Goal: Communication & Community: Ask a question

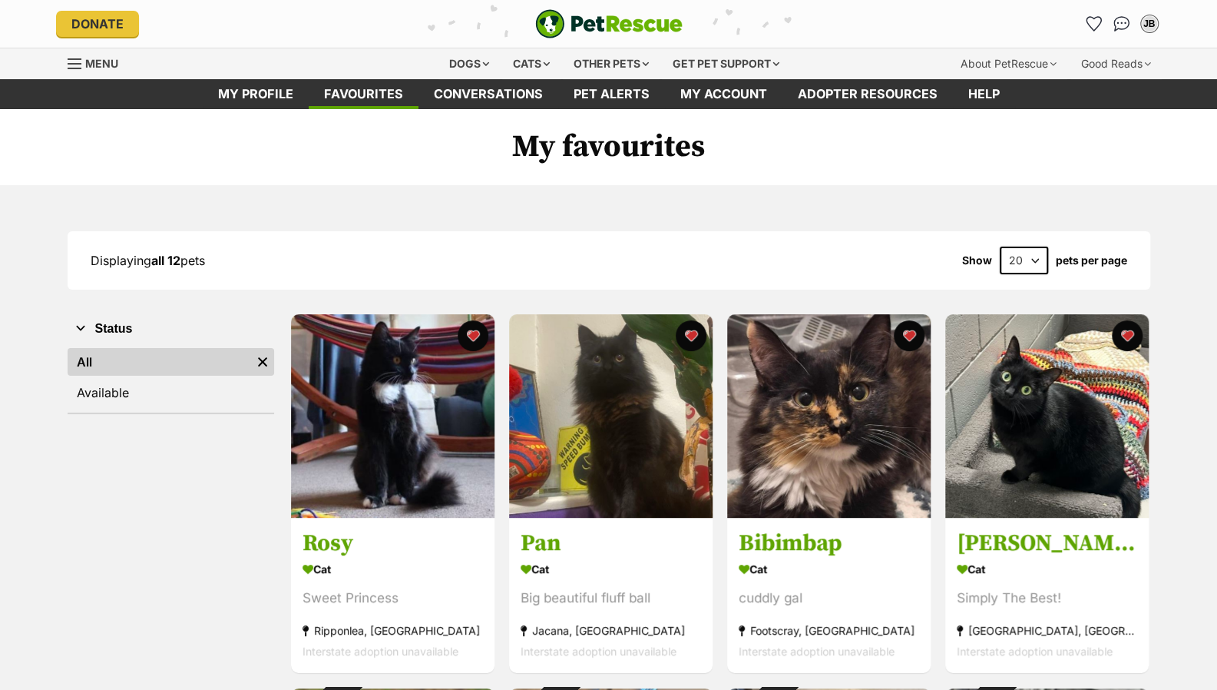
click at [607, 14] on img "PetRescue" at bounding box center [608, 23] width 147 height 29
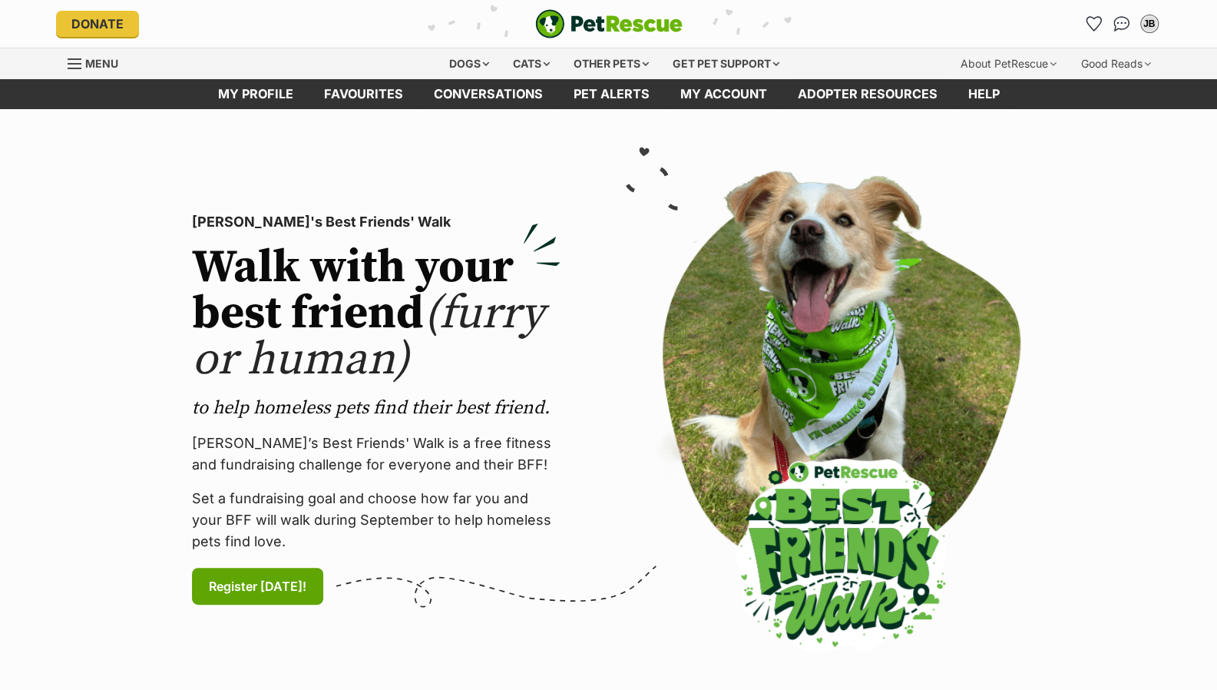
click at [98, 67] on span "Menu" at bounding box center [101, 63] width 33 height 13
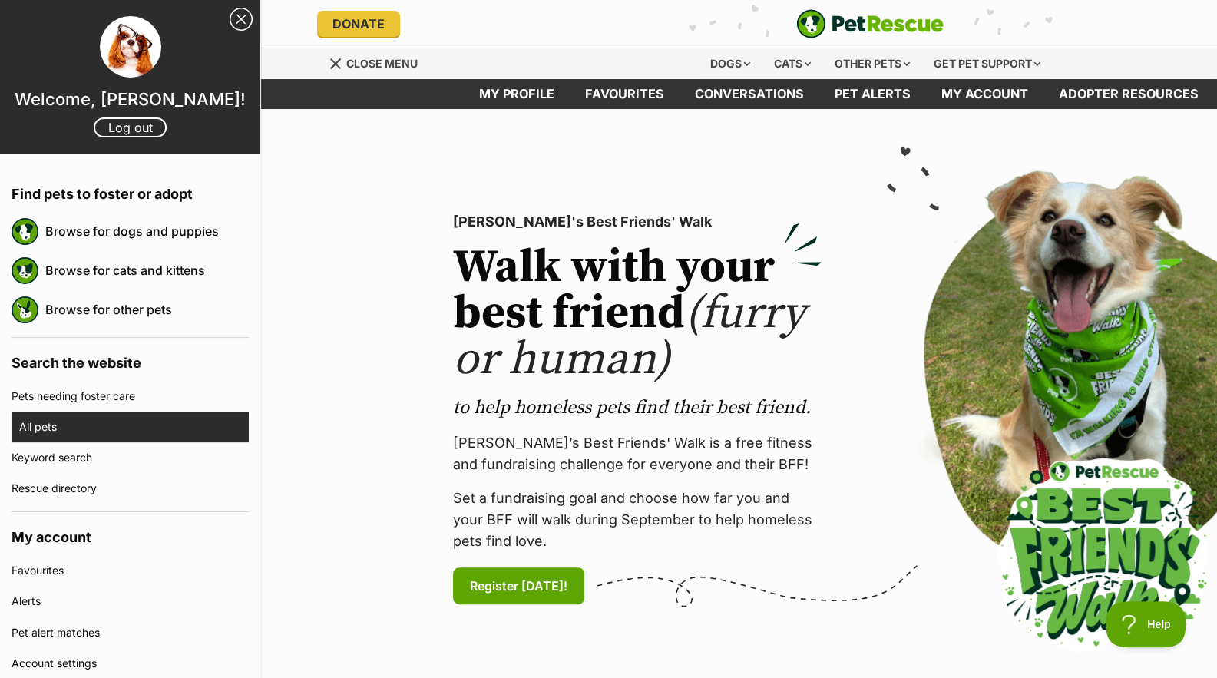
click at [37, 418] on link "All pets" at bounding box center [134, 427] width 230 height 31
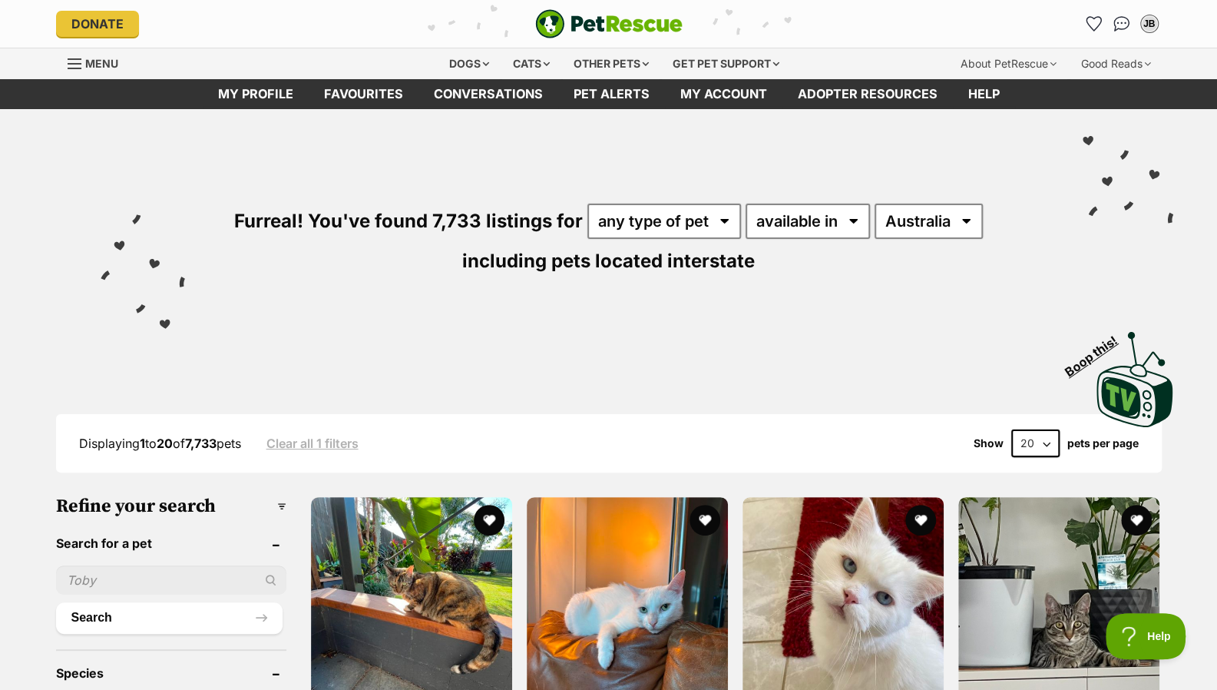
click at [932, 253] on div "Furreal! You've found 7,733 listings for any type of pet cats dogs other pets a…" at bounding box center [609, 213] width 1129 height 209
click at [931, 228] on select "Australia ACT NSW NT QLD SA TAS VIC WA" at bounding box center [929, 220] width 108 height 35
select select "TAS"
click at [875, 203] on select "Australia ACT NSW NT QLD SA TAS VIC WA" at bounding box center [929, 220] width 108 height 35
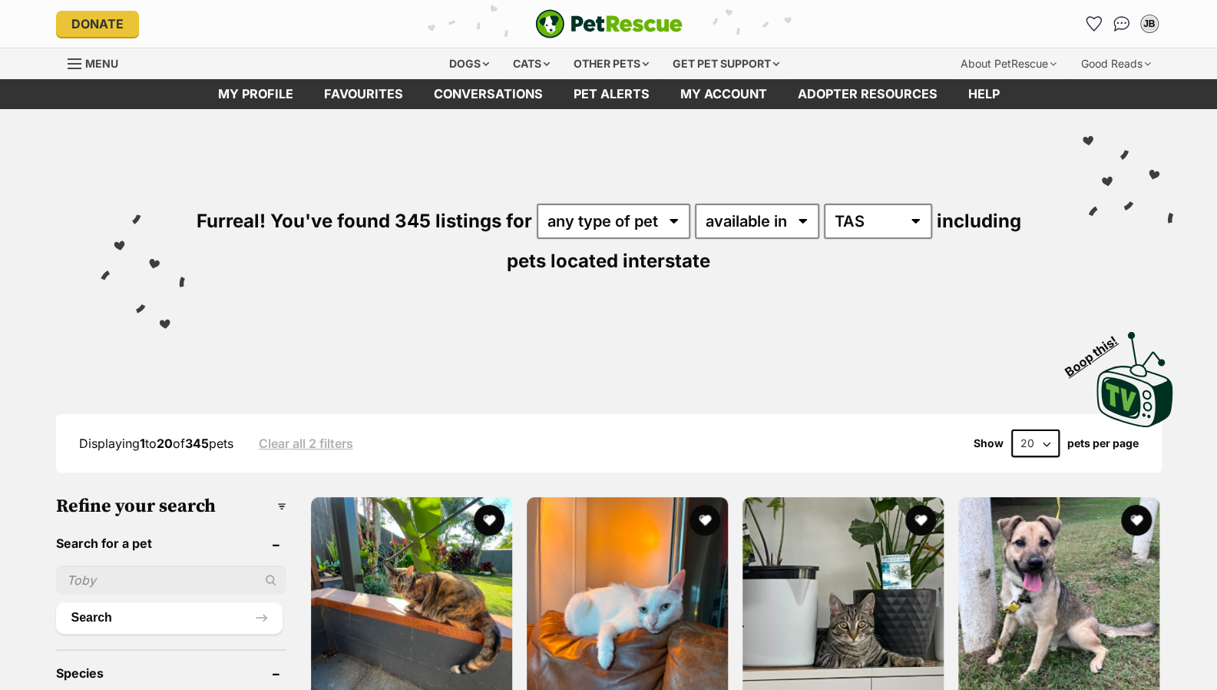
select select "VIC"
click at [824, 203] on select "Australia ACT NSW NT QLD SA TAS VIC WA" at bounding box center [878, 220] width 108 height 35
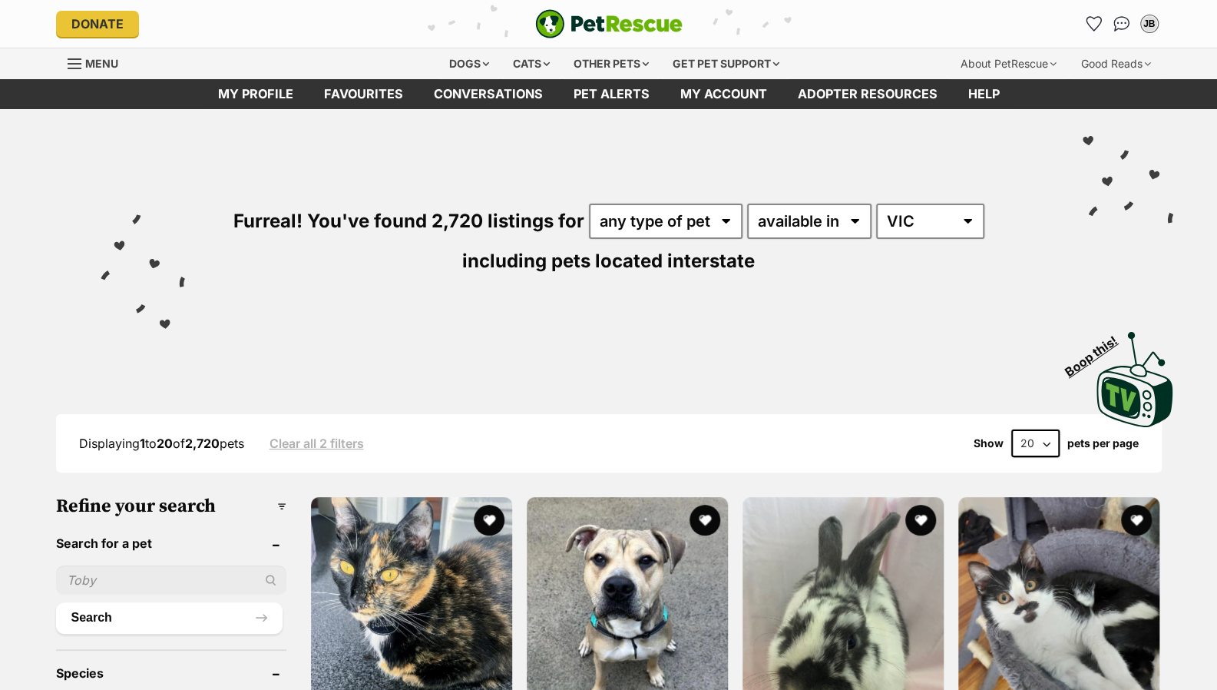
select select "disabled"
click at [747, 203] on select "available in located in" at bounding box center [809, 220] width 124 height 35
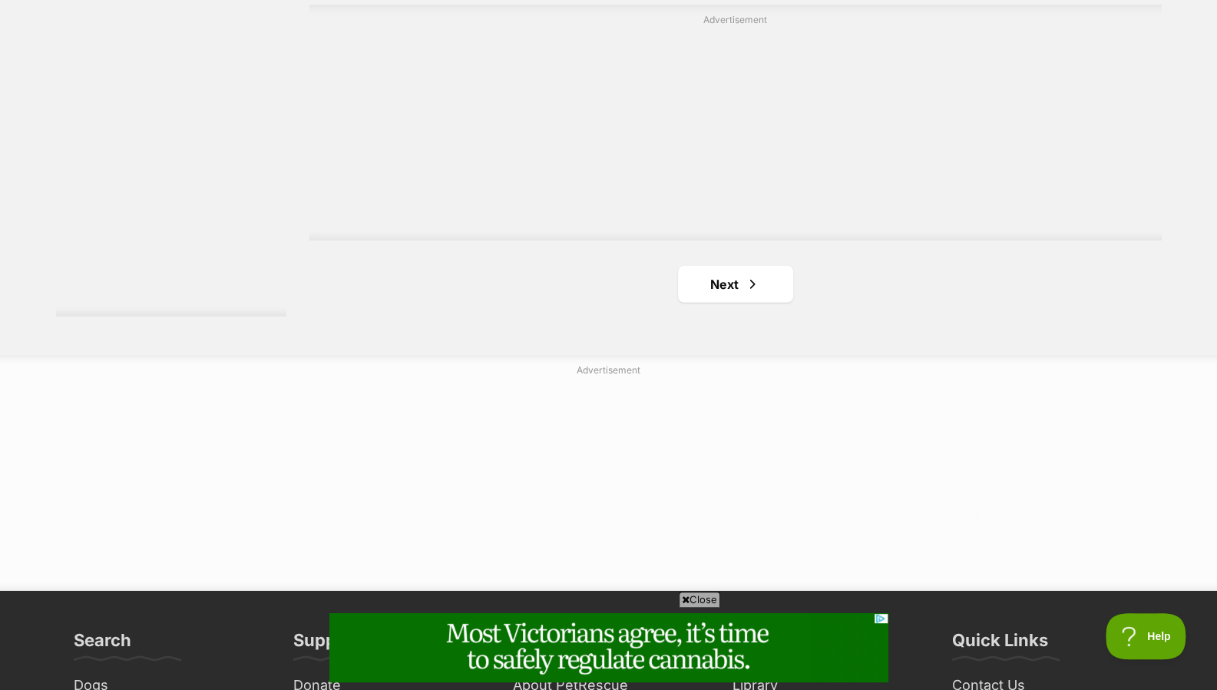
scroll to position [2880, 0]
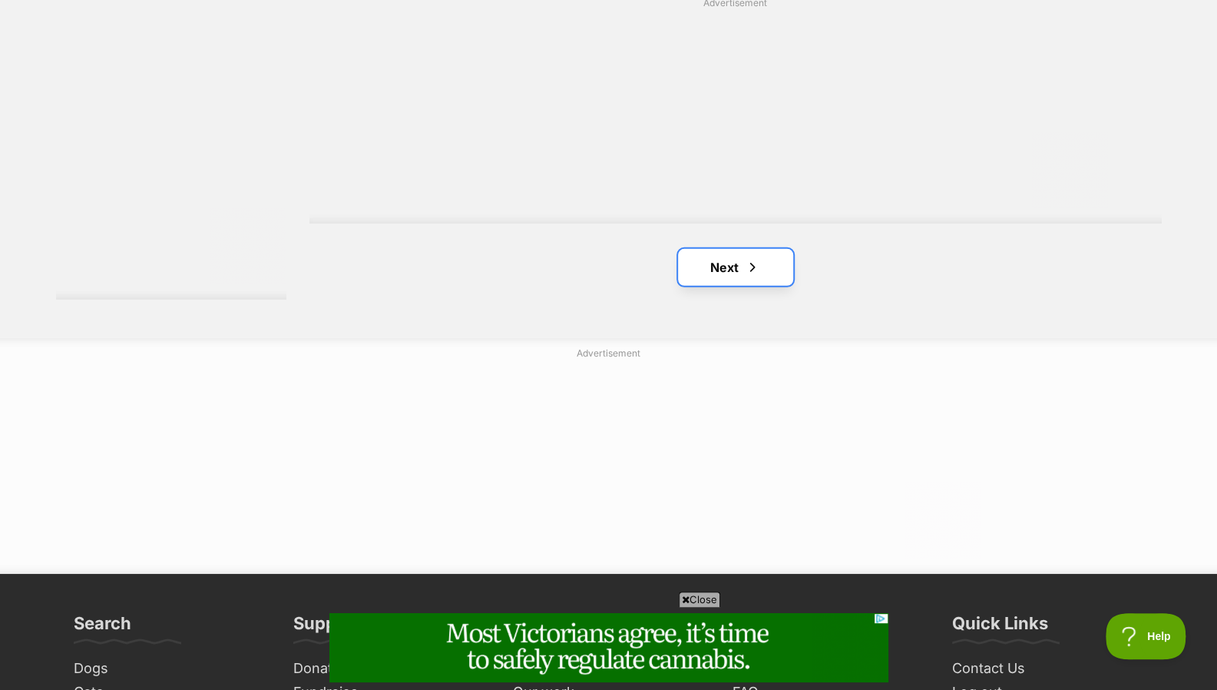
click at [760, 274] on link "Next" at bounding box center [735, 267] width 115 height 37
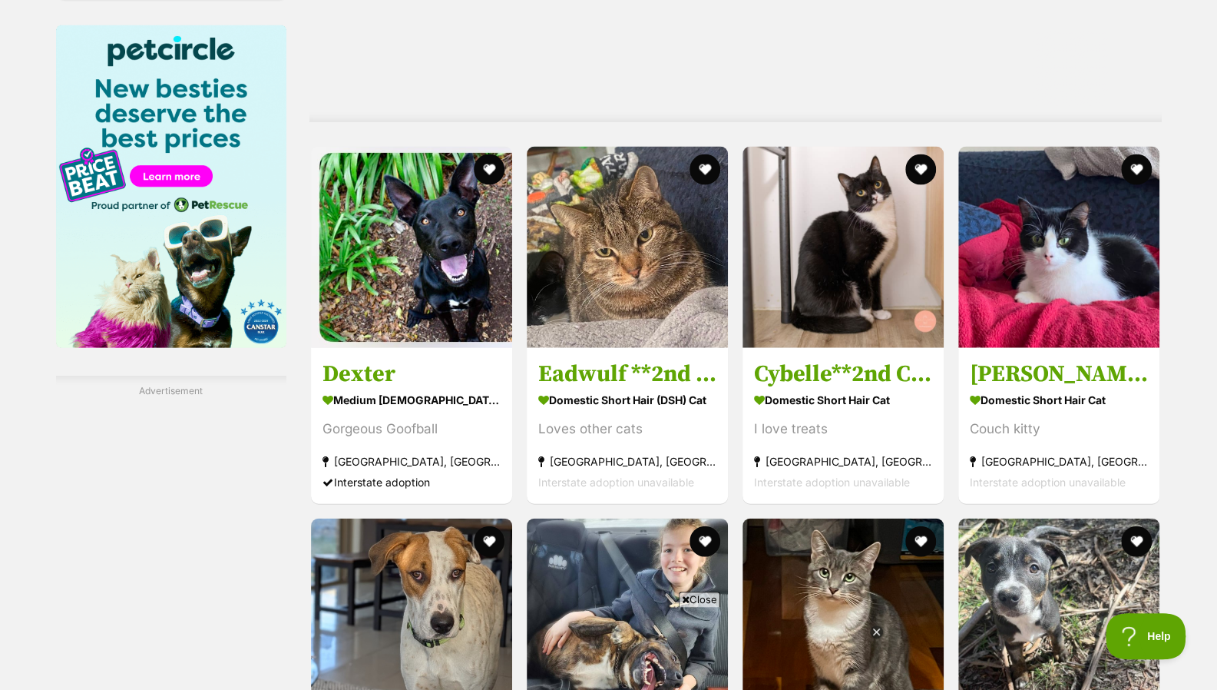
scroll to position [1972, 0]
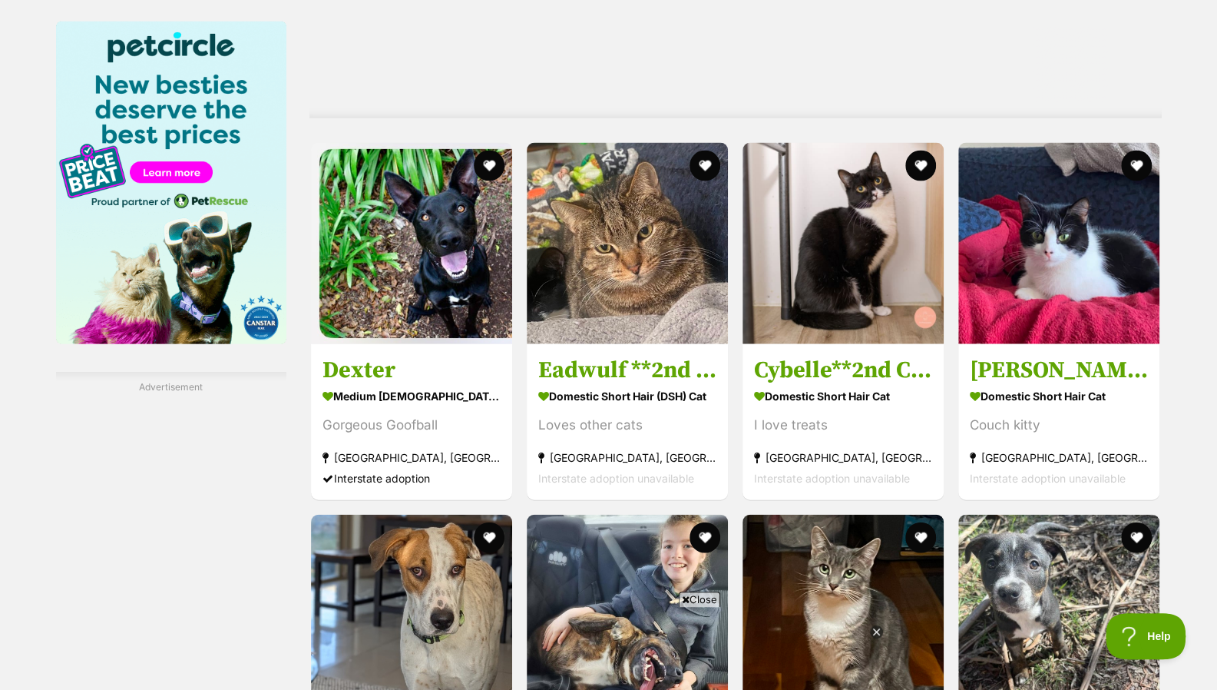
drag, startPoint x: 1228, startPoint y: 89, endPoint x: 1198, endPoint y: 406, distance: 318.6
click at [1198, 406] on html "Skip to main content Log in to favourite this pet Log in Or sign up Search PetR…" at bounding box center [608, 147] width 1217 height 4239
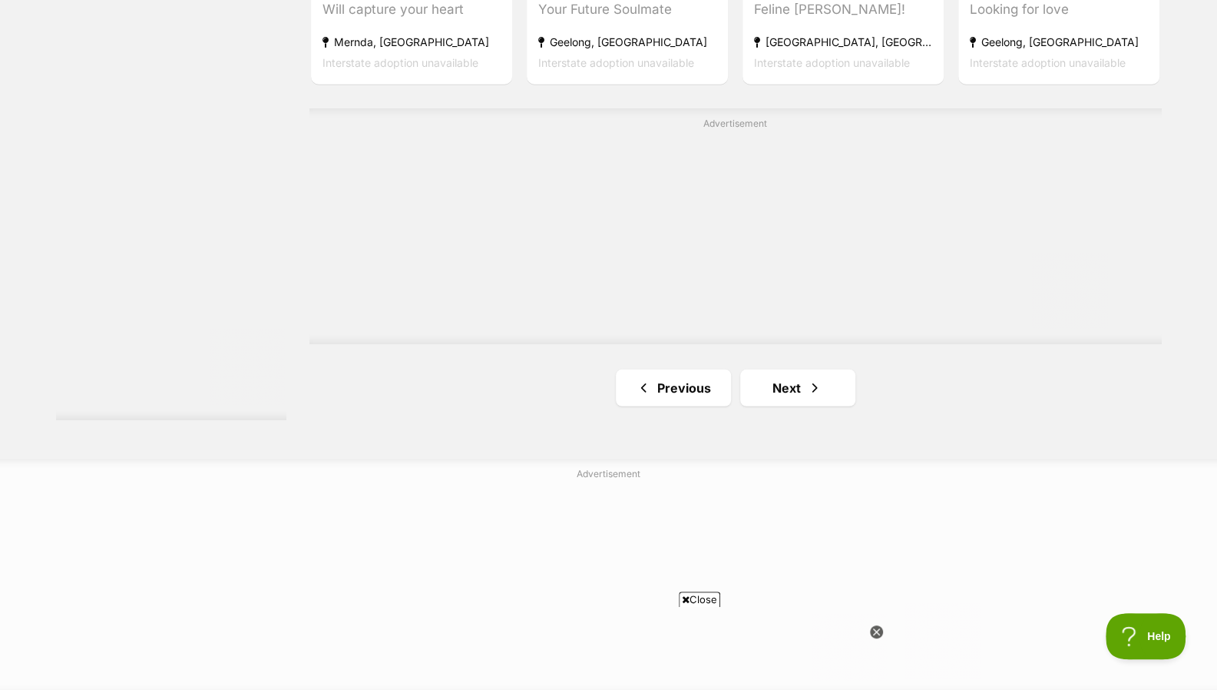
scroll to position [2763, 0]
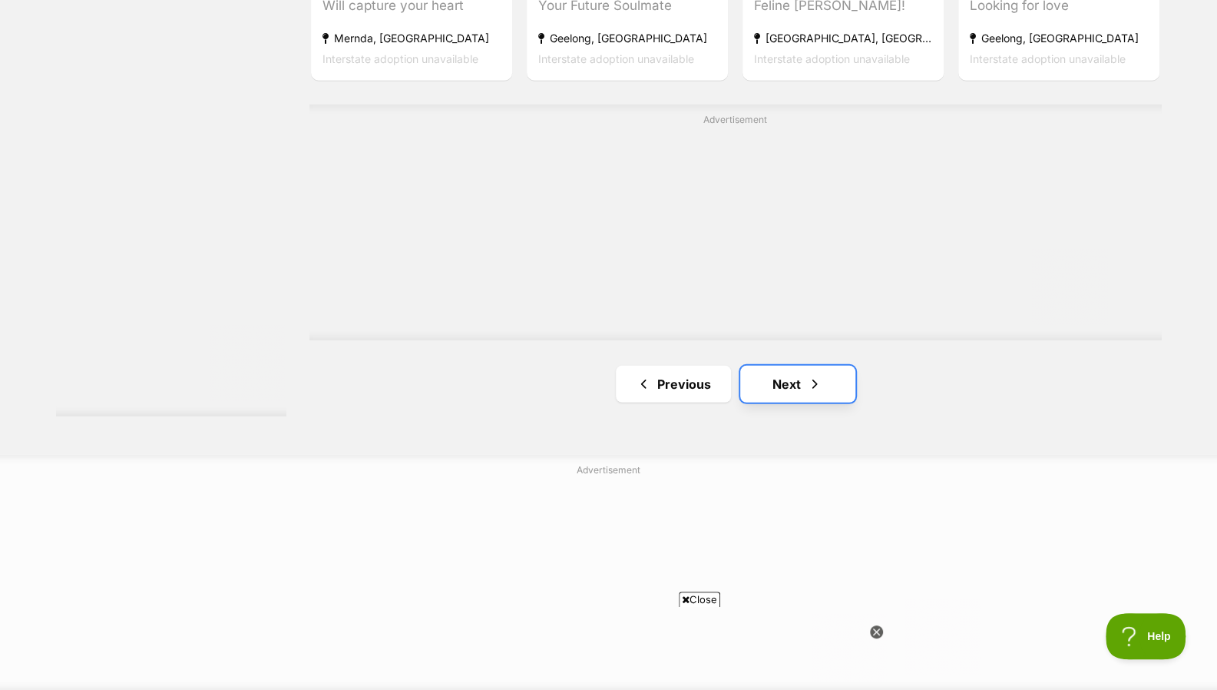
click at [757, 385] on link "Next" at bounding box center [797, 384] width 115 height 37
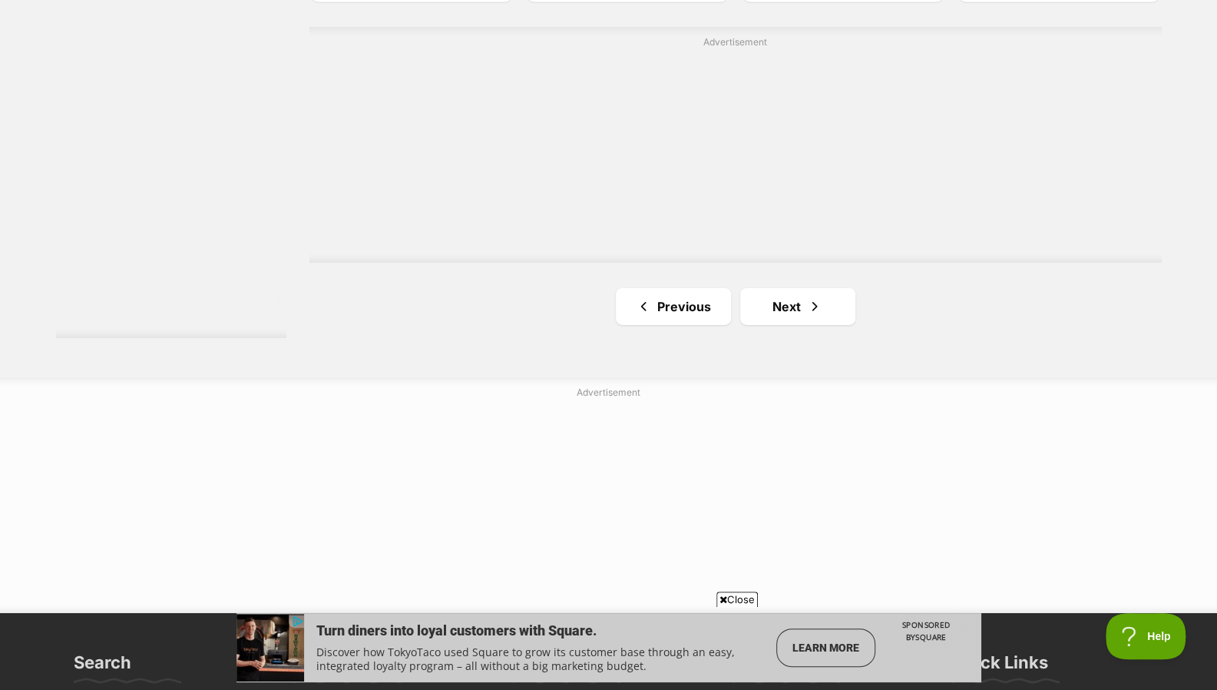
scroll to position [2944, 0]
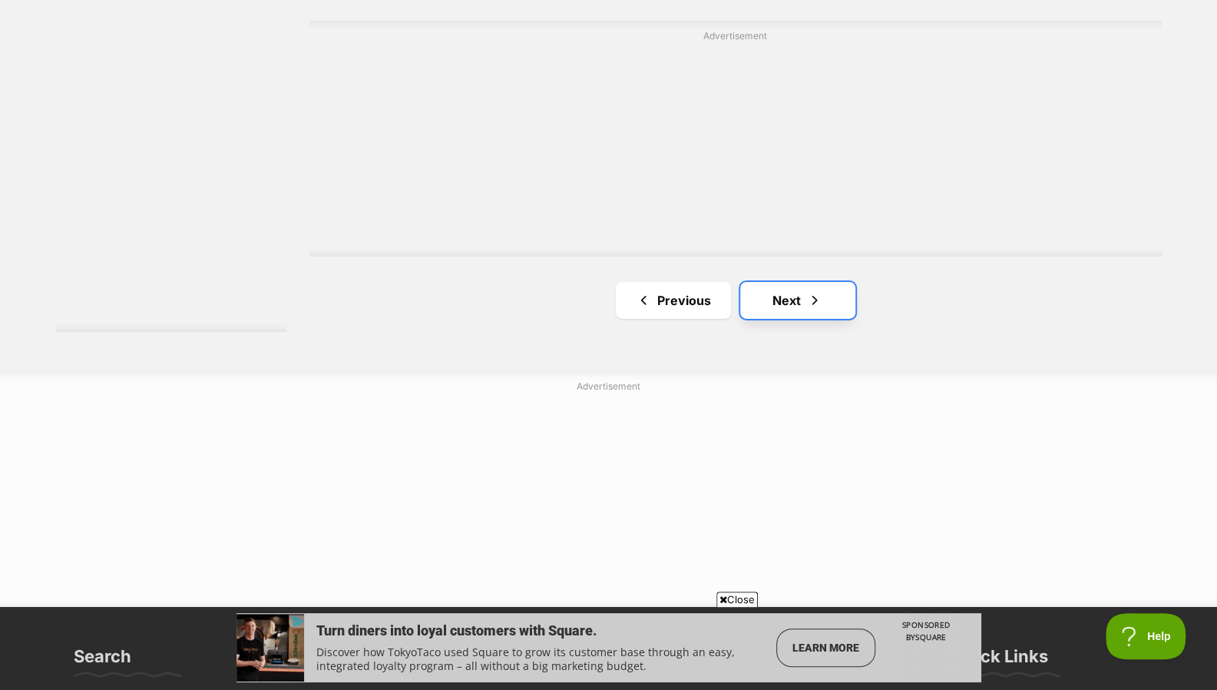
click at [819, 299] on span "Next page" at bounding box center [814, 300] width 15 height 18
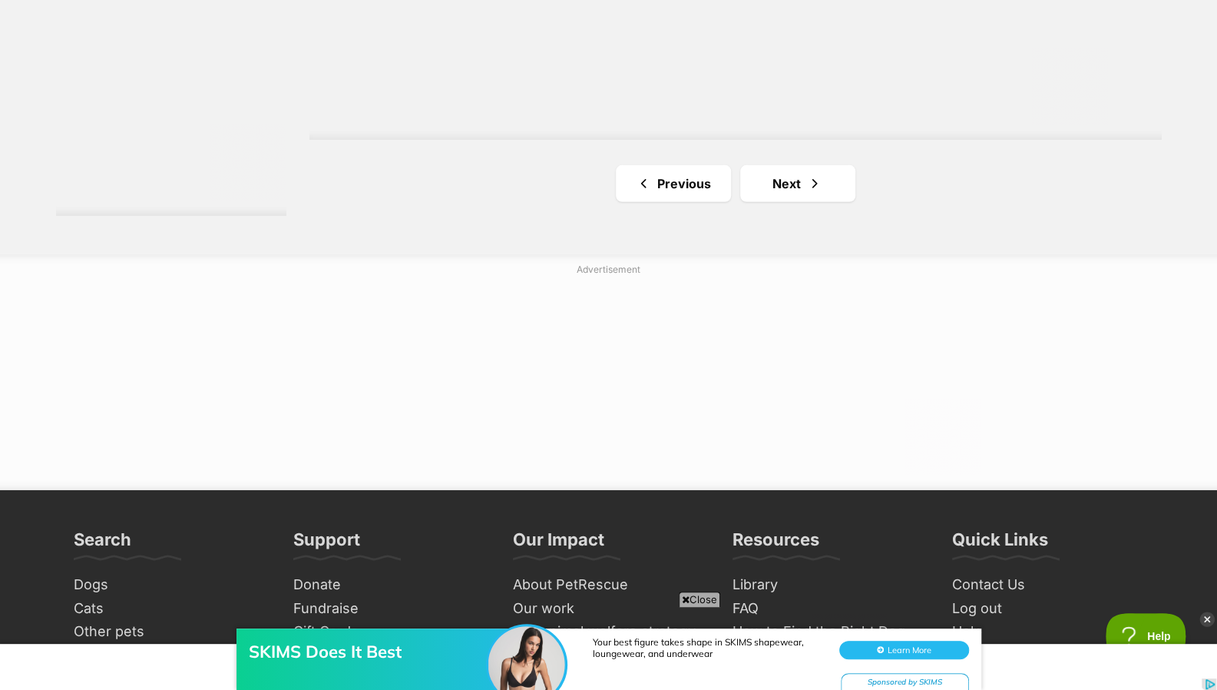
scroll to position [2976, 0]
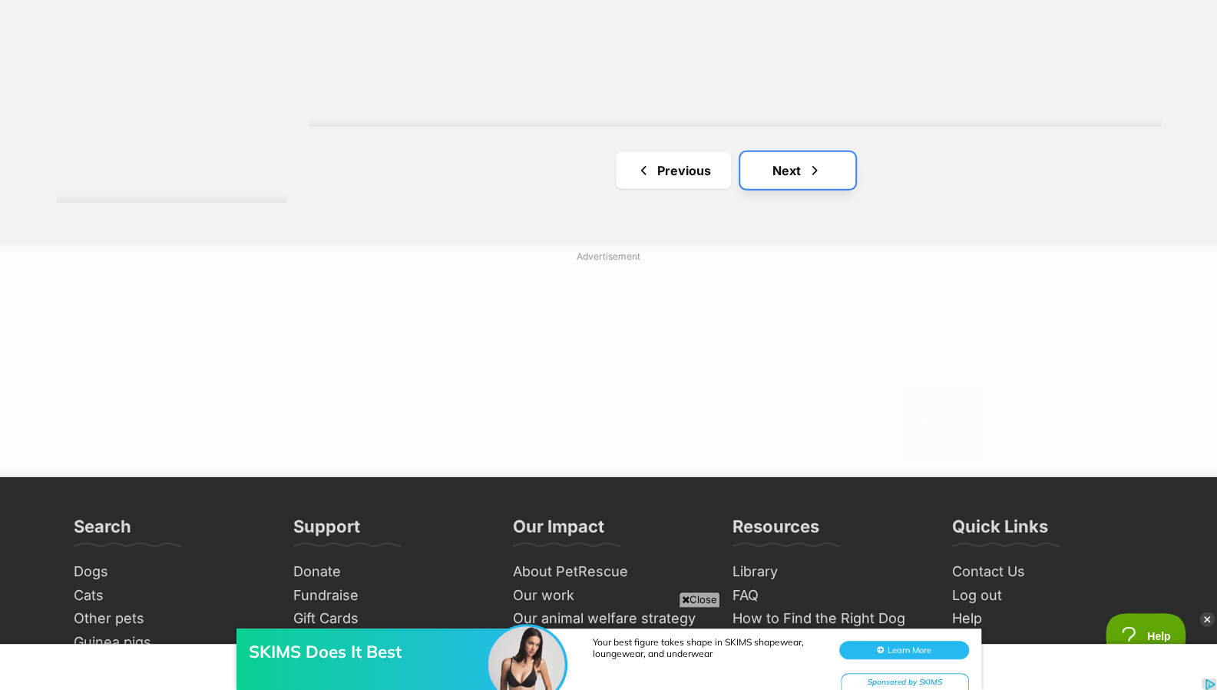
click at [826, 171] on link "Next" at bounding box center [797, 170] width 115 height 37
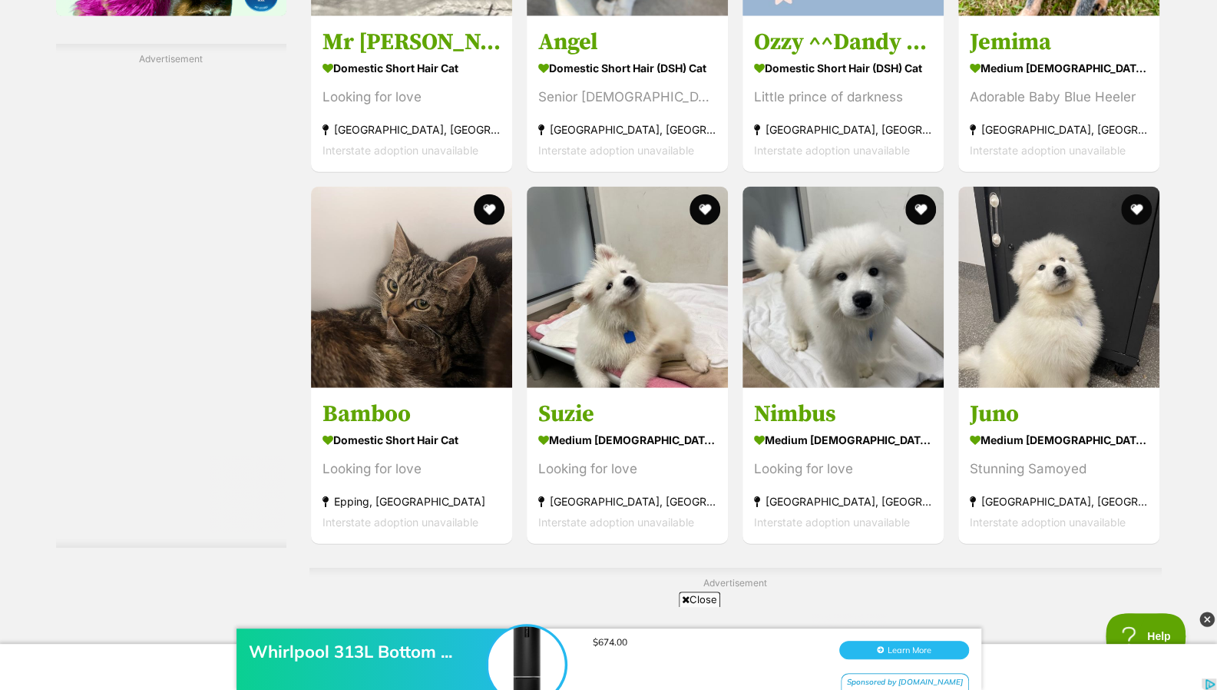
scroll to position [2316, 0]
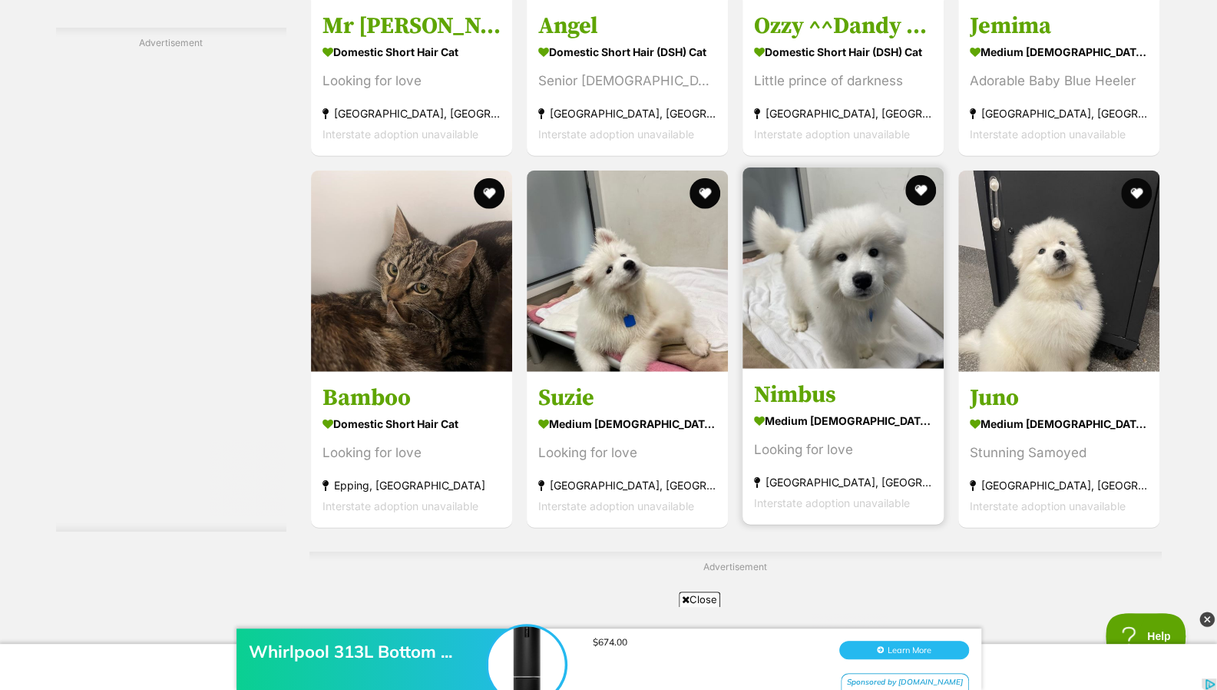
click at [789, 375] on link "Nimbus medium male Dog Looking for love Keysborough, VIC Interstate adoption un…" at bounding box center [843, 446] width 201 height 156
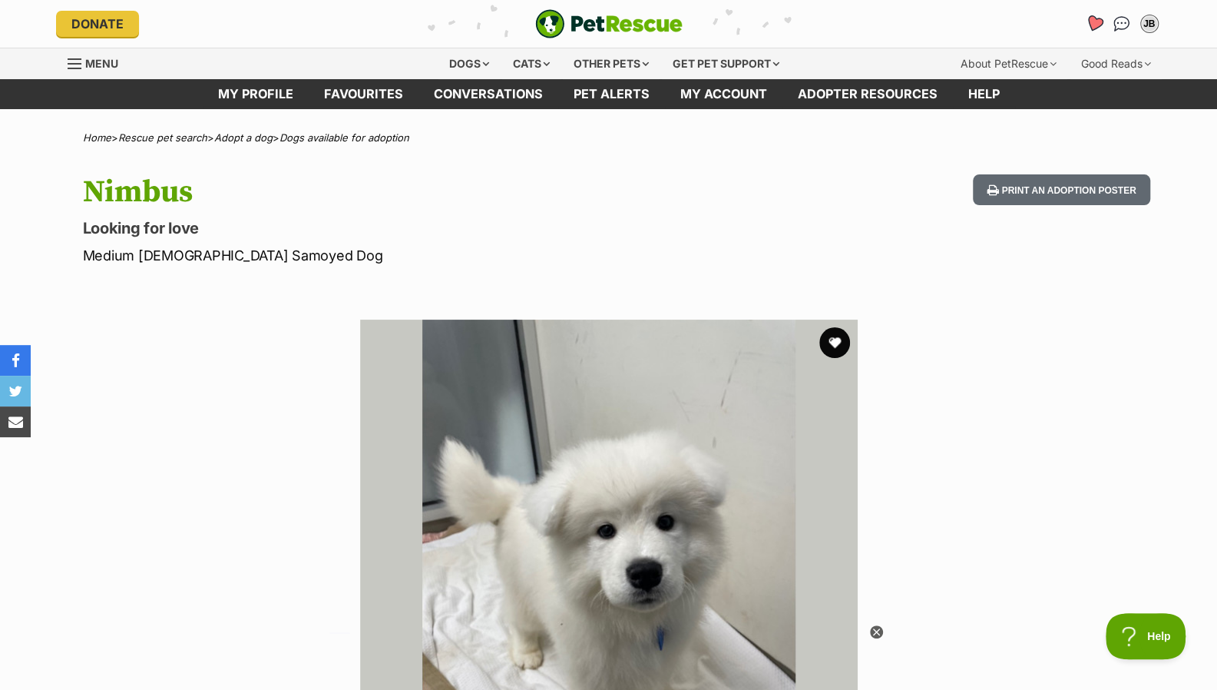
click at [1089, 24] on icon "Favourites" at bounding box center [1093, 24] width 18 height 18
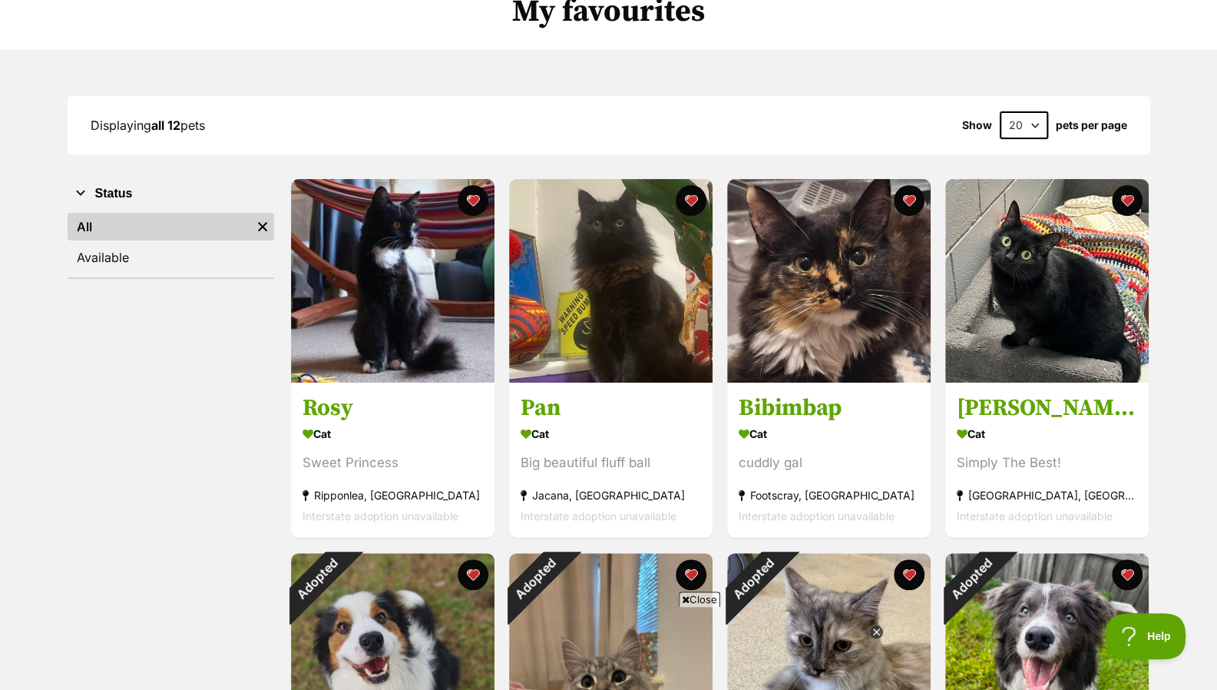
scroll to position [132, 0]
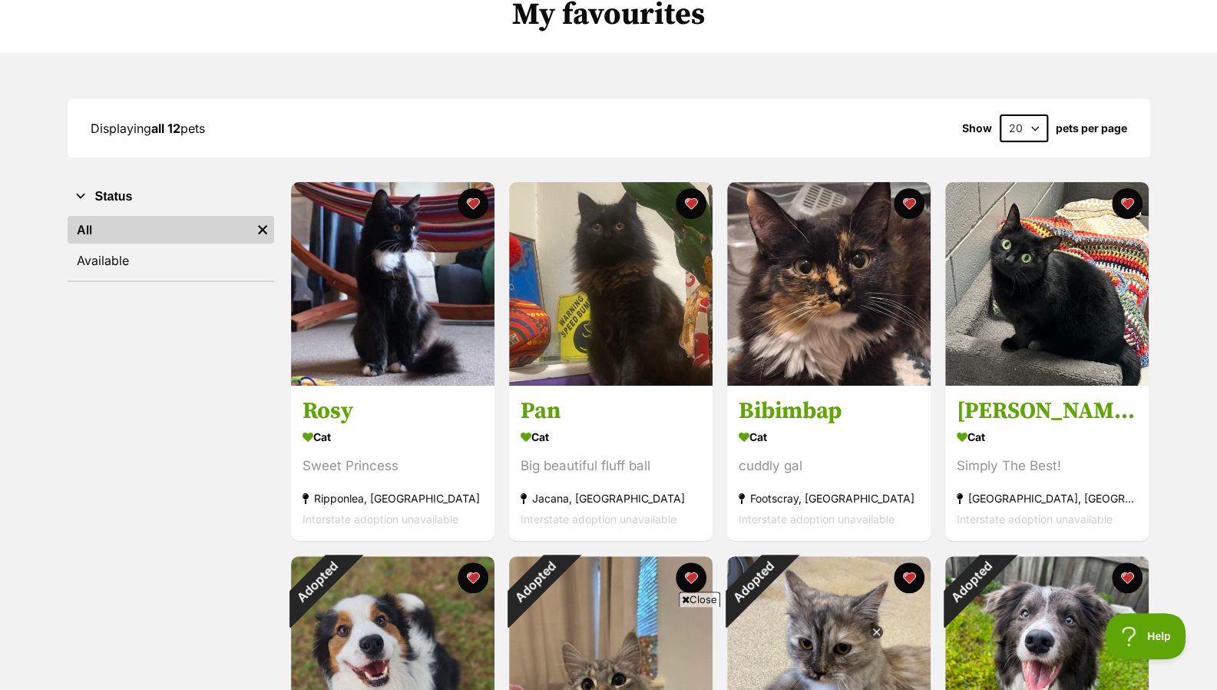
drag, startPoint x: 0, startPoint y: 0, endPoint x: 1222, endPoint y: 164, distance: 1233.4
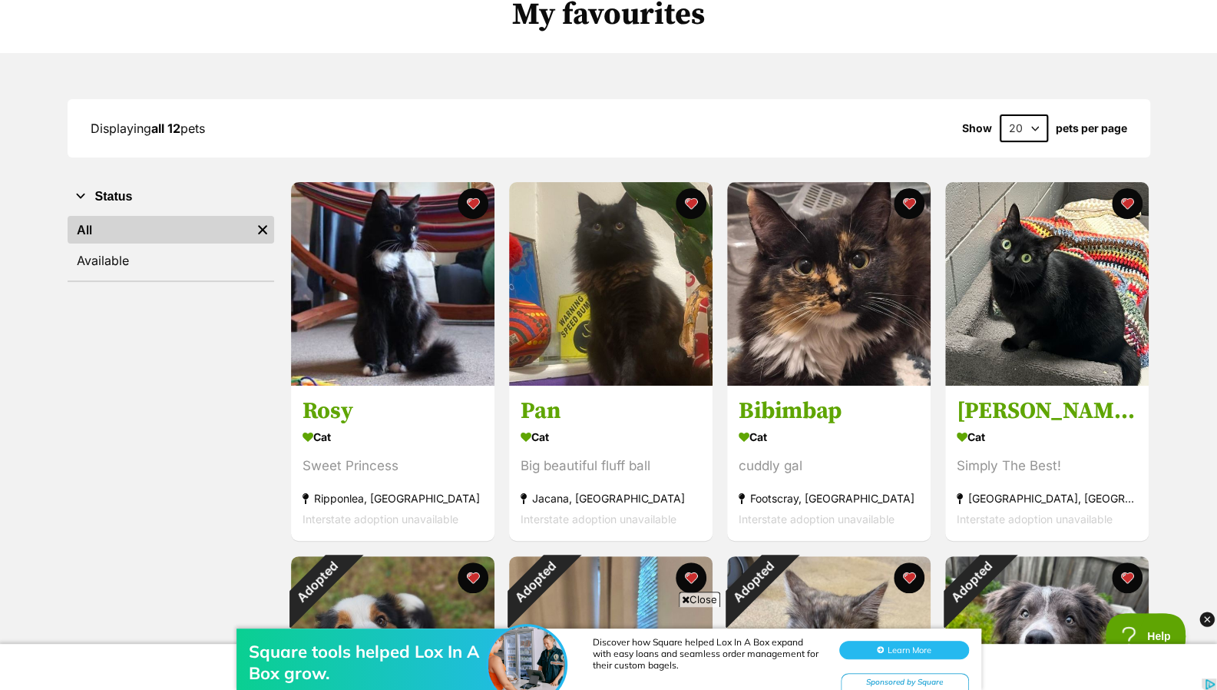
scroll to position [0, 0]
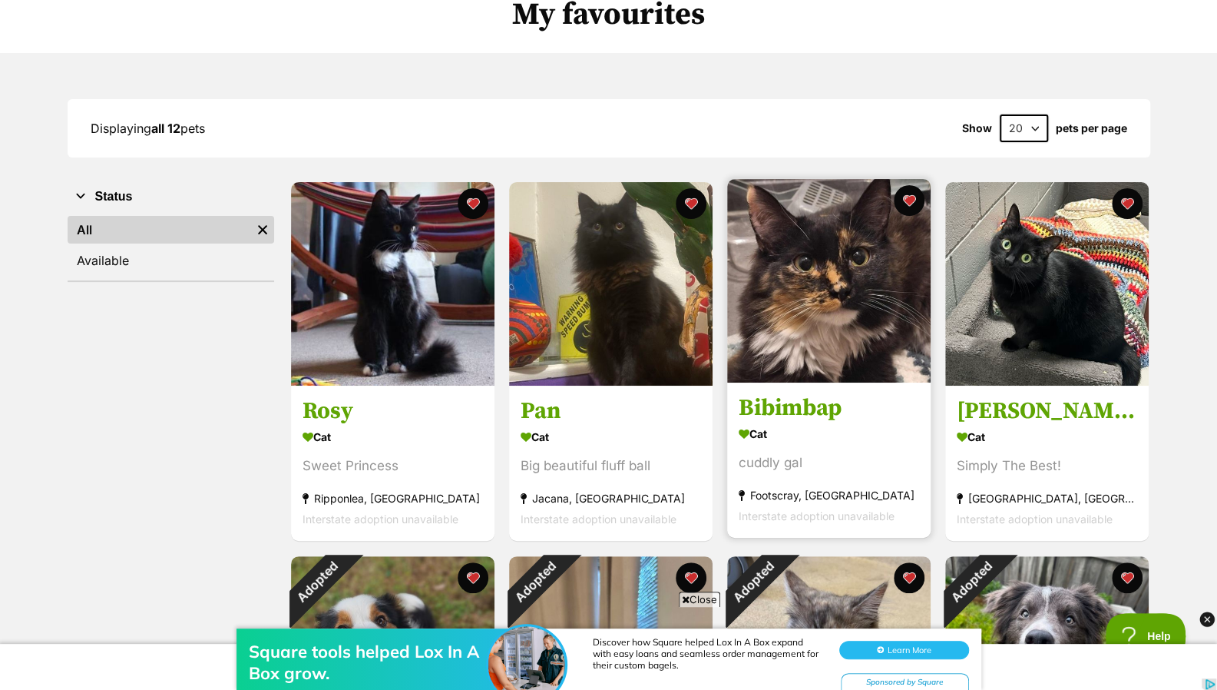
click at [776, 268] on img at bounding box center [828, 280] width 203 height 203
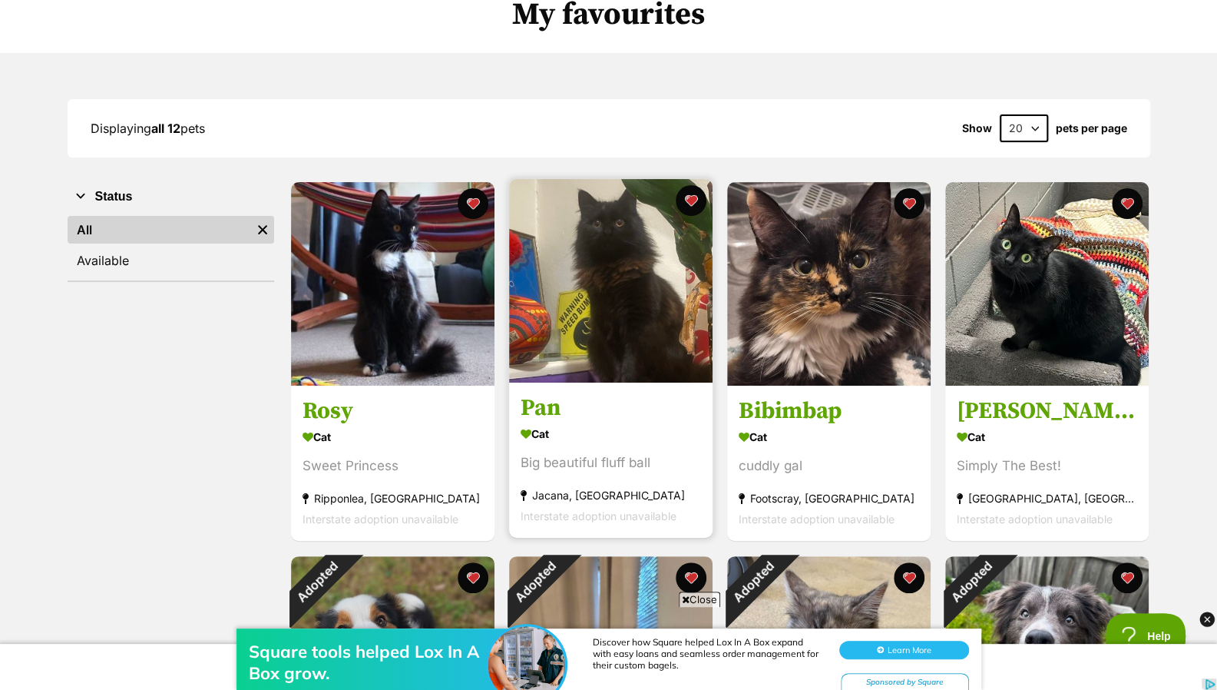
click at [551, 271] on img at bounding box center [610, 280] width 203 height 203
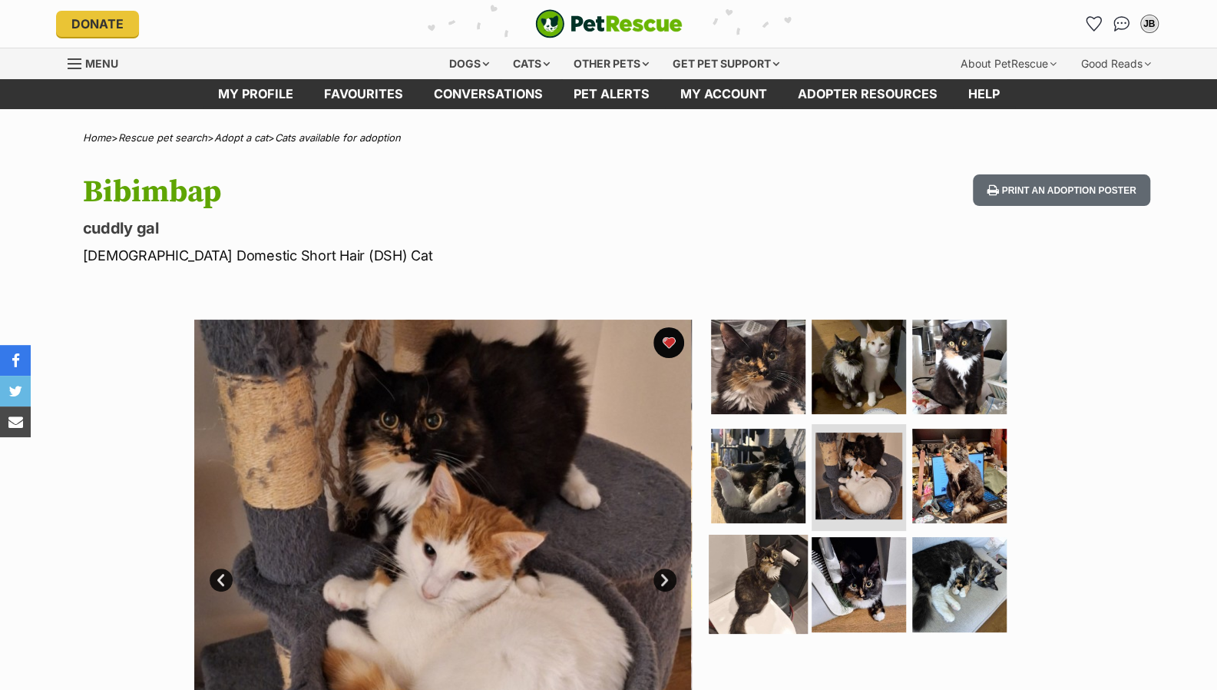
click at [759, 552] on img at bounding box center [758, 583] width 99 height 99
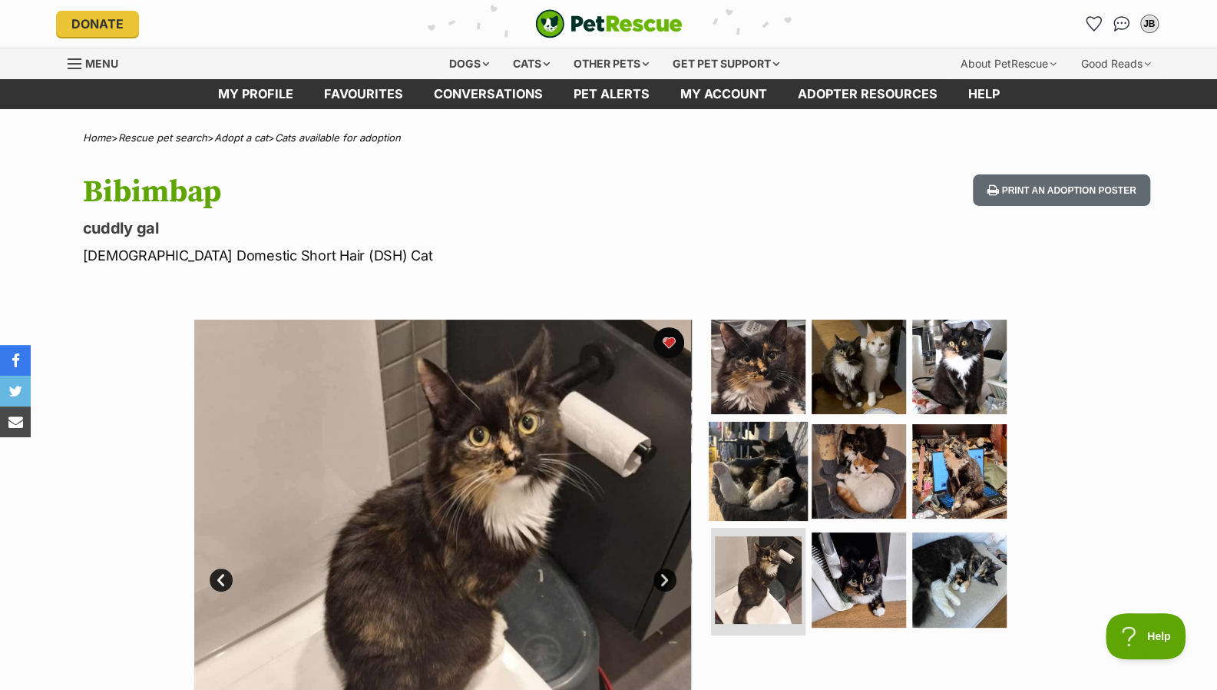
click at [760, 480] on img at bounding box center [758, 470] width 99 height 99
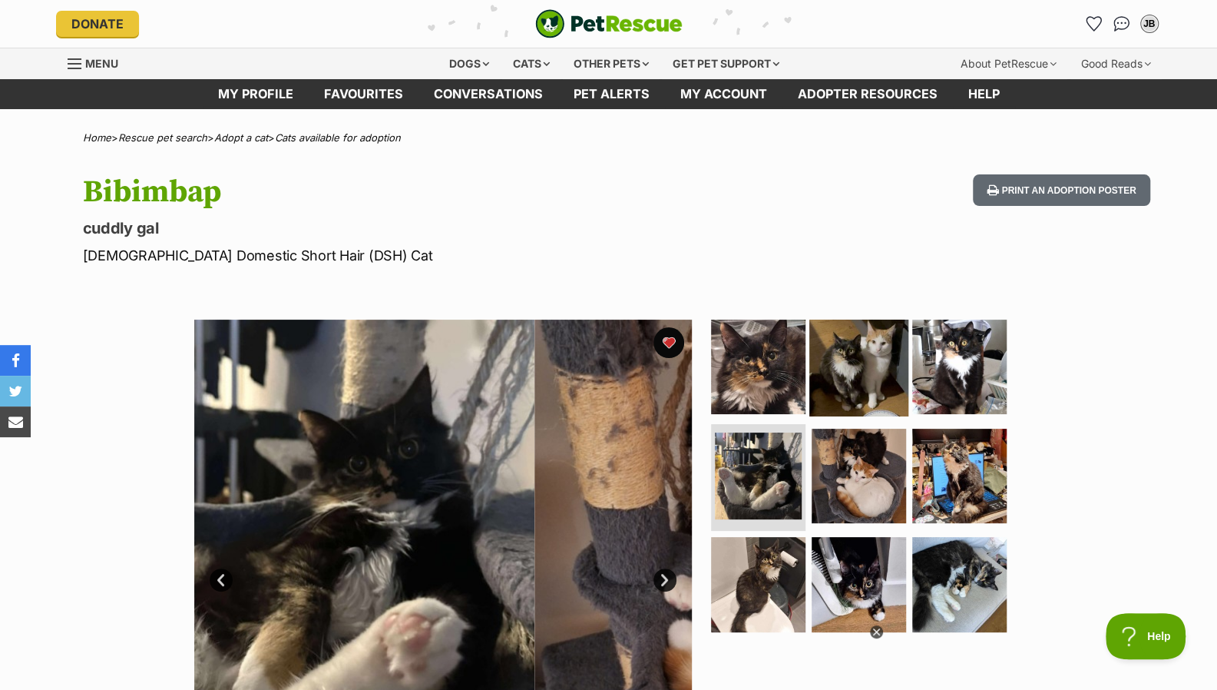
click at [861, 374] on img at bounding box center [858, 366] width 99 height 99
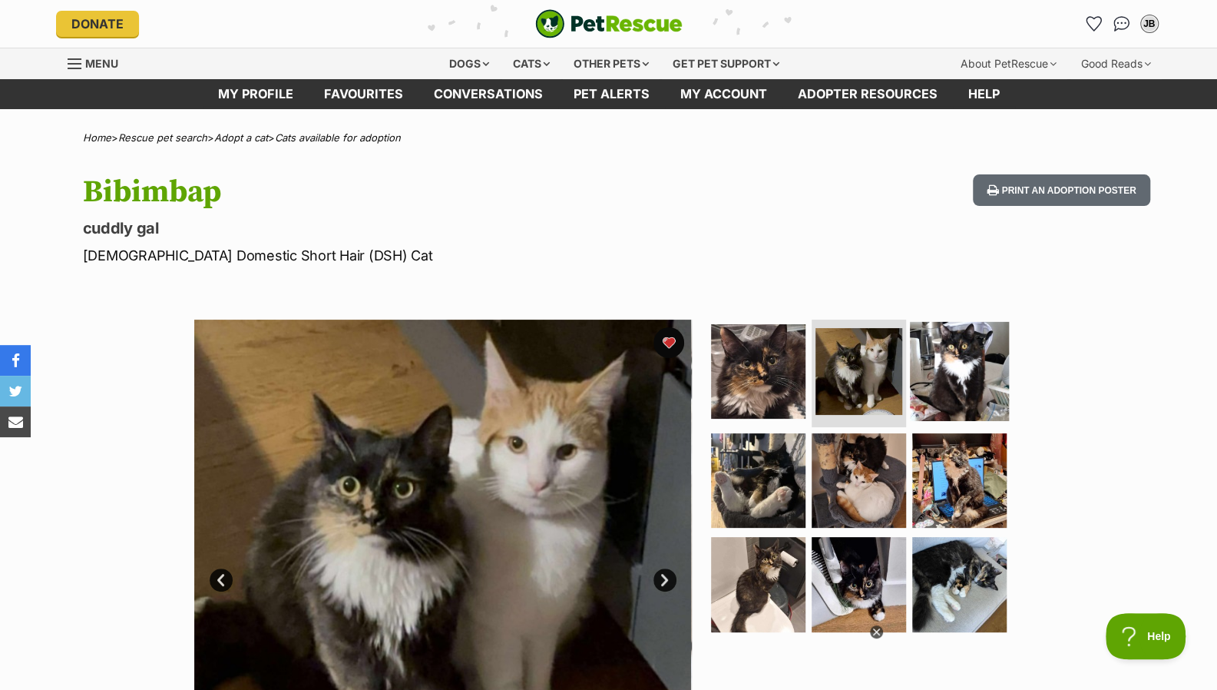
click at [940, 380] on img at bounding box center [959, 371] width 99 height 99
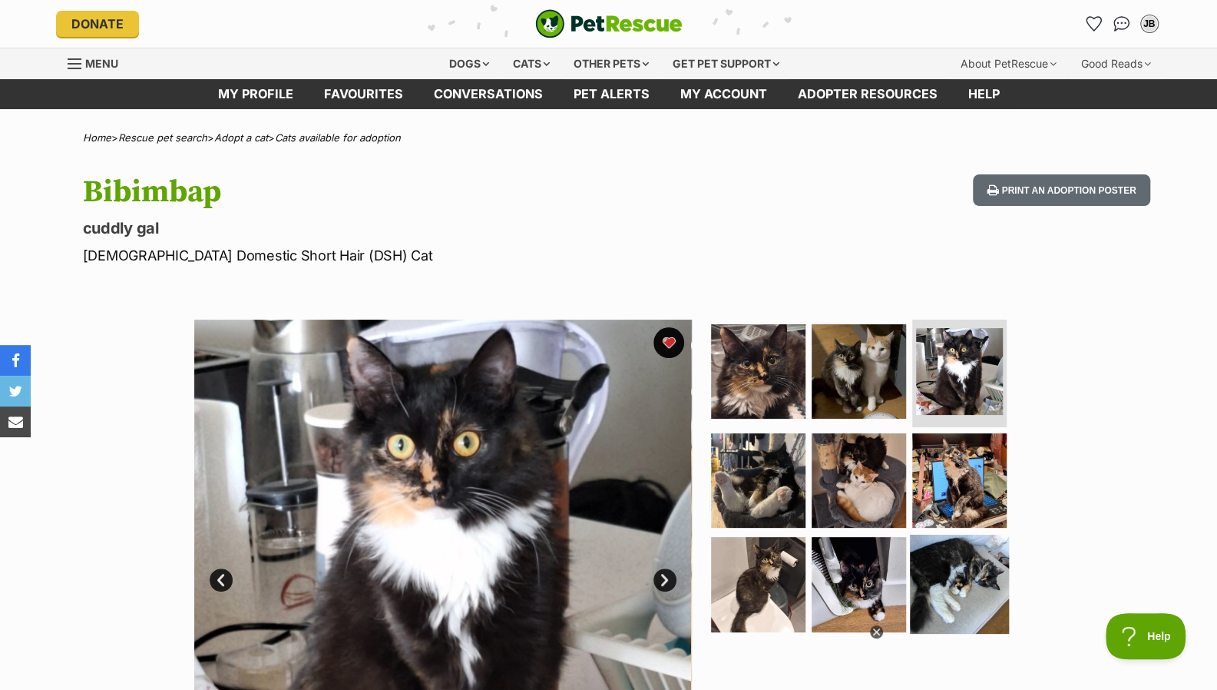
click at [915, 568] on img at bounding box center [959, 583] width 99 height 99
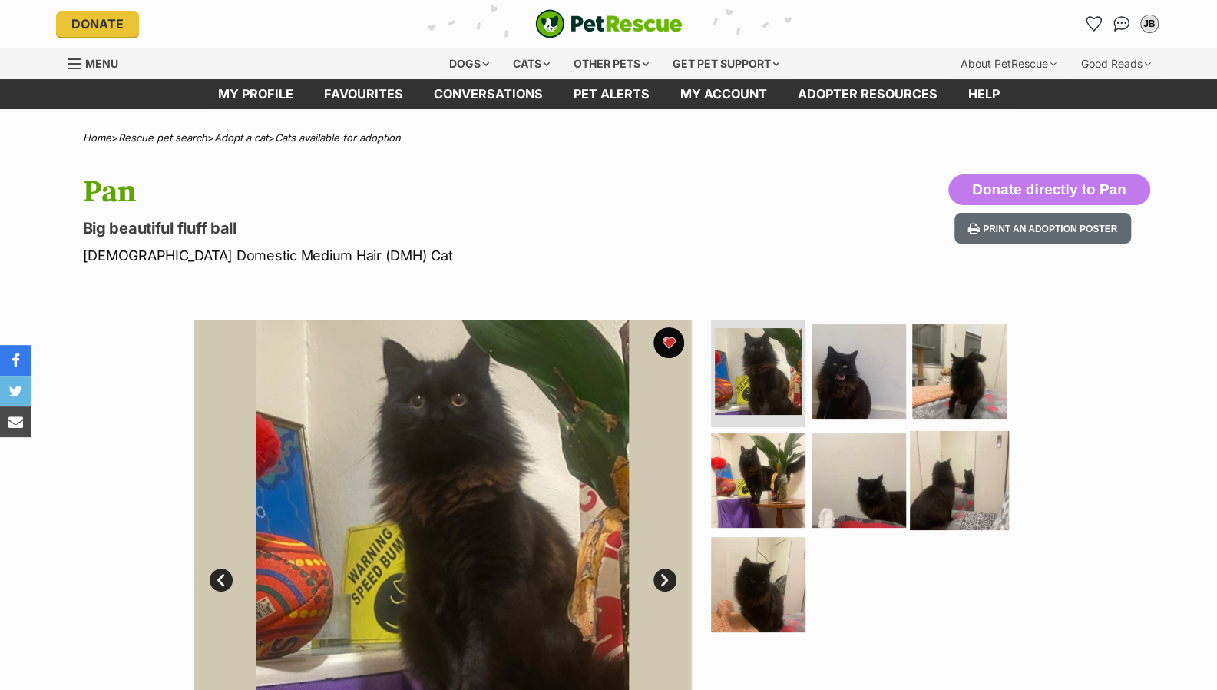
click at [934, 497] on img at bounding box center [959, 479] width 99 height 99
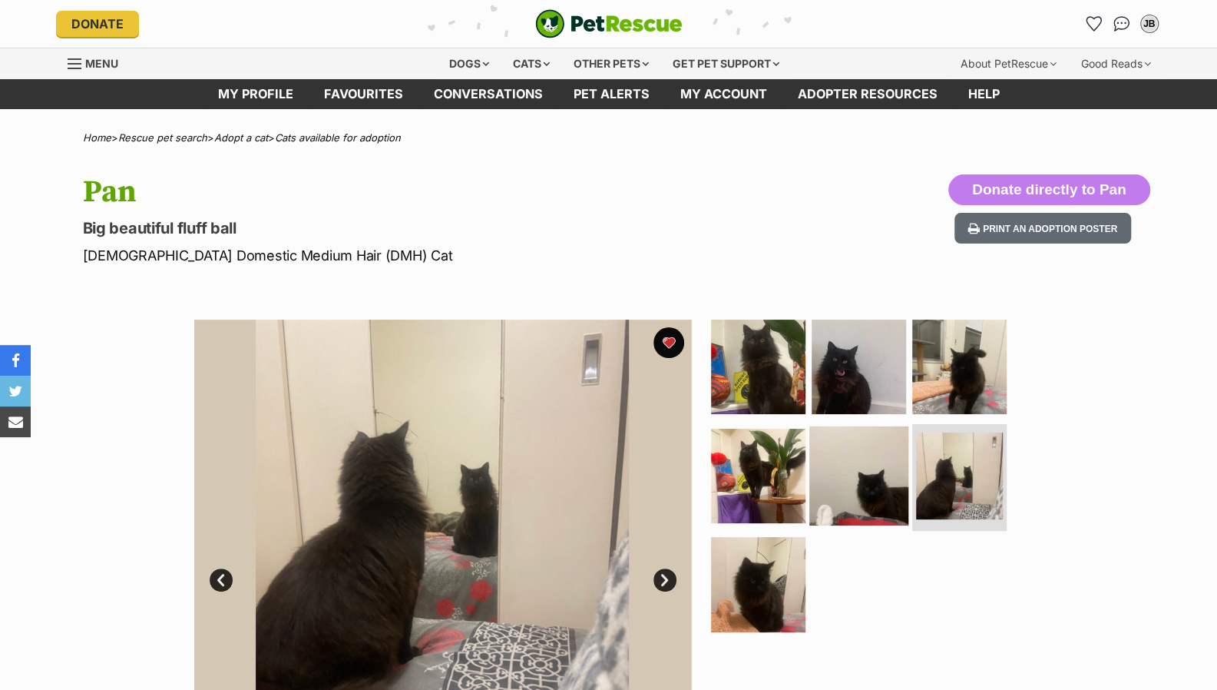
click at [858, 483] on img at bounding box center [858, 474] width 99 height 99
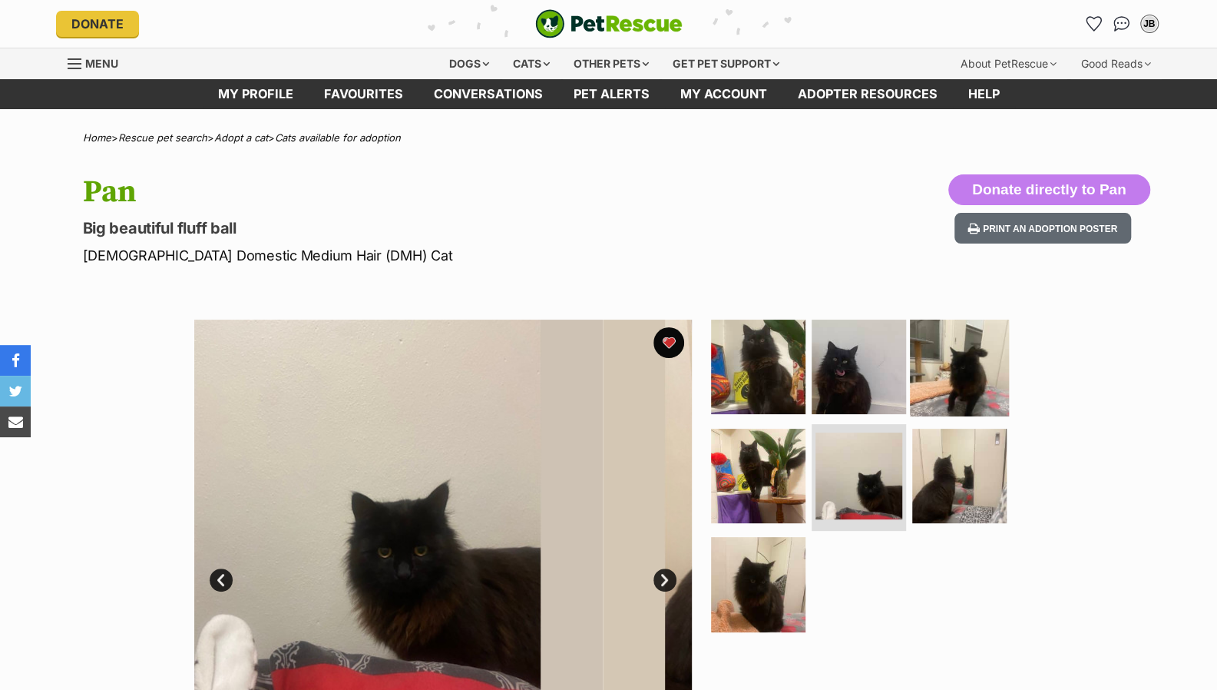
click at [916, 382] on img at bounding box center [959, 366] width 99 height 99
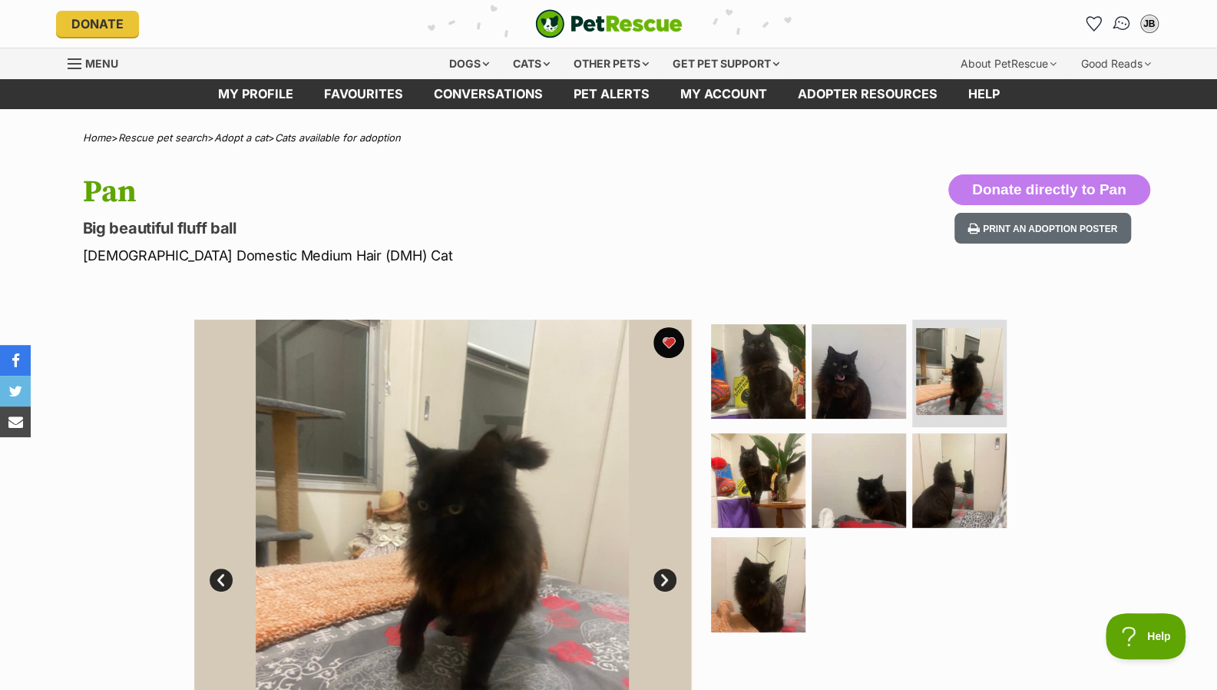
click at [1121, 25] on img "Conversations" at bounding box center [1121, 24] width 21 height 20
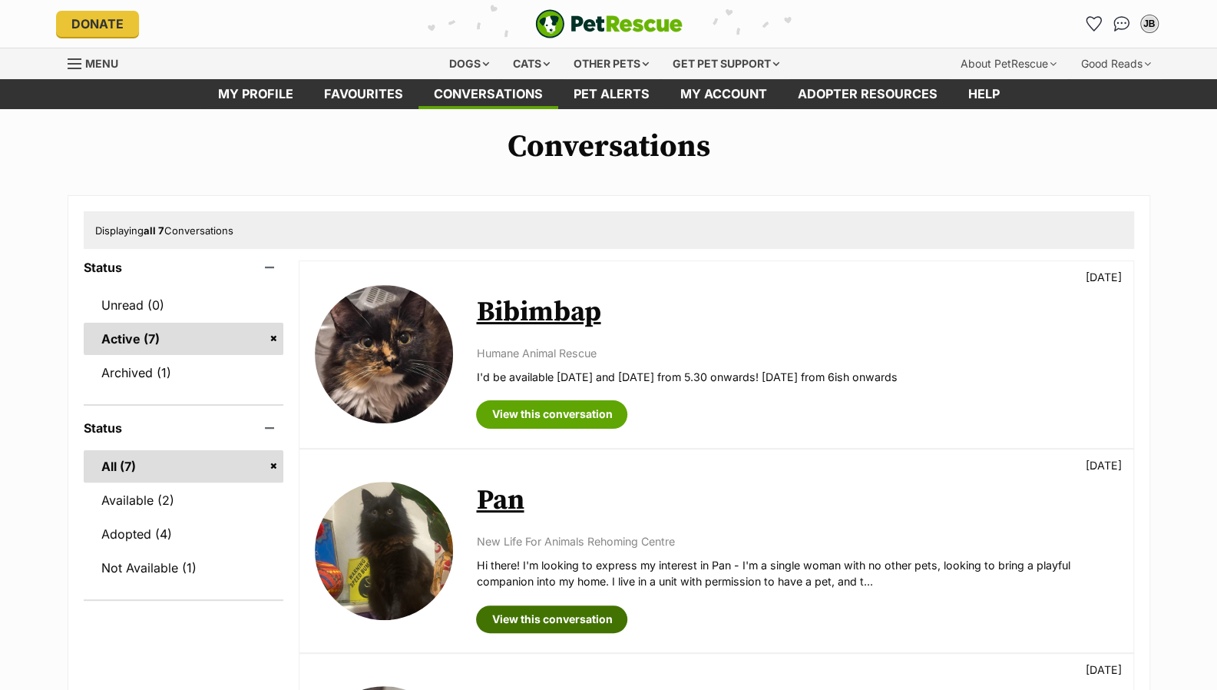
click at [587, 610] on link "View this conversation" at bounding box center [551, 619] width 151 height 28
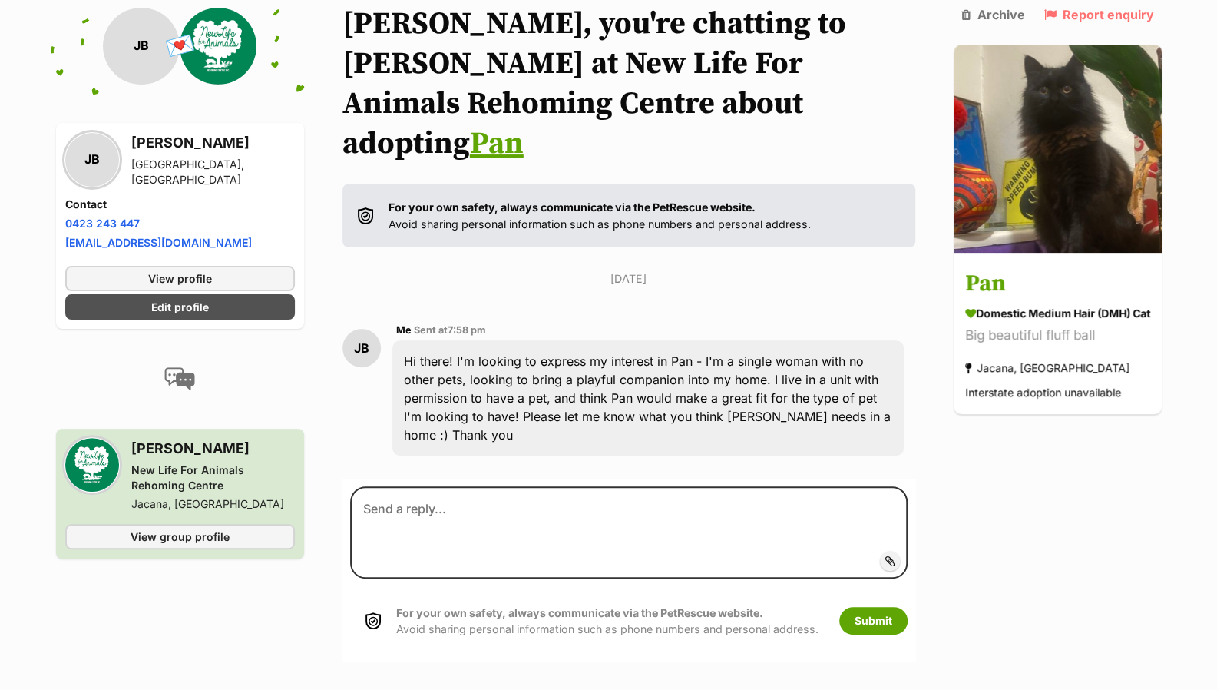
scroll to position [127, 0]
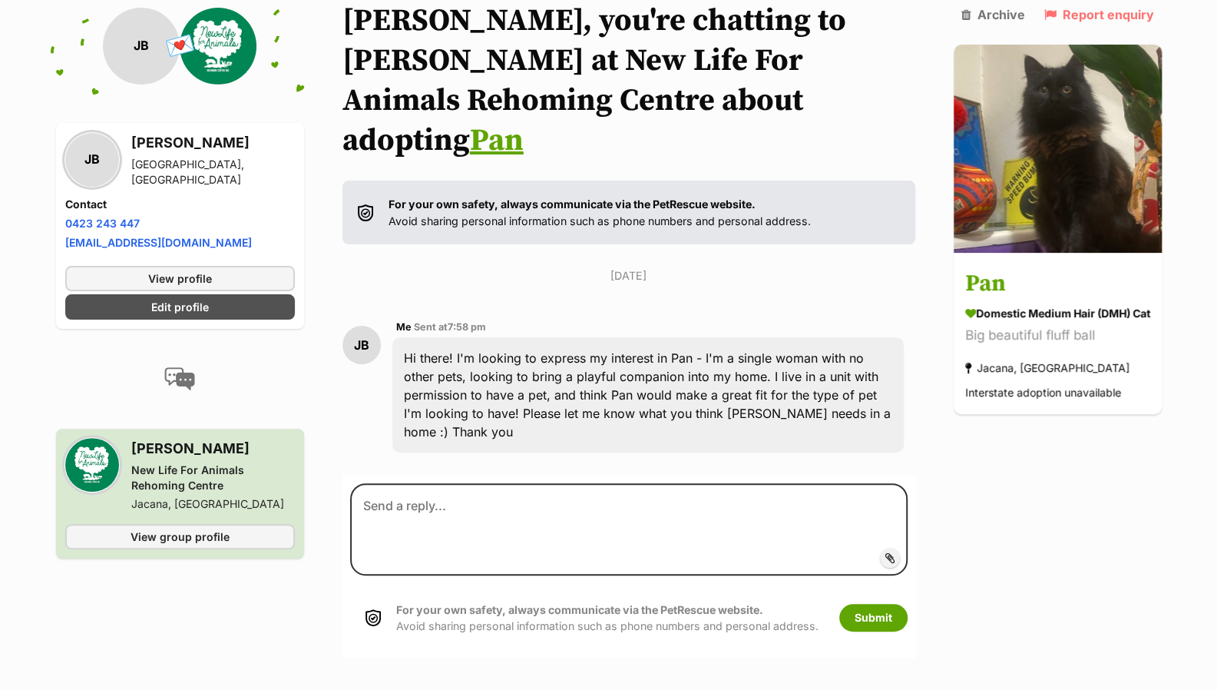
click at [771, 372] on div "Hi there! I'm looking to express my interest in Pan - I'm a single woman with n…" at bounding box center [647, 394] width 511 height 115
